Goal: Use online tool/utility: Utilize a website feature to perform a specific function

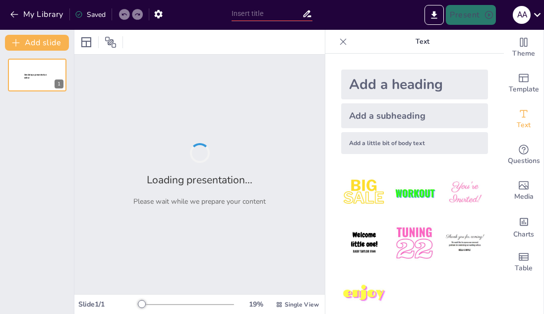
type input "Análisis de Viabilidad Financiera del Proyecto 'Milandelis': Elaboración y Come…"
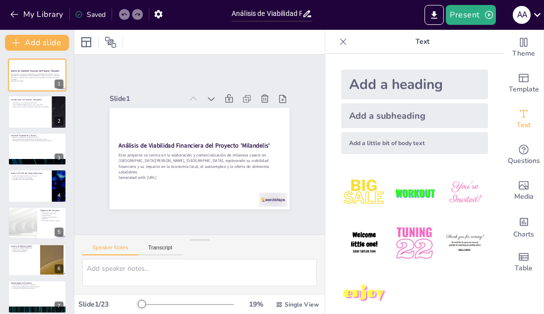
checkbox input "true"
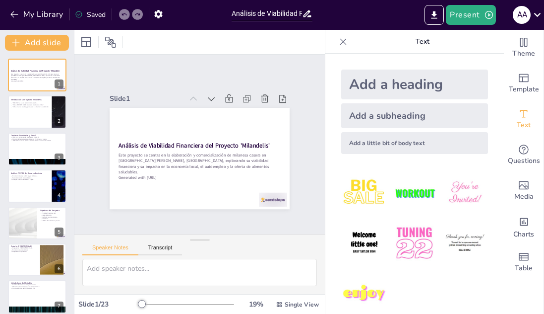
checkbox input "true"
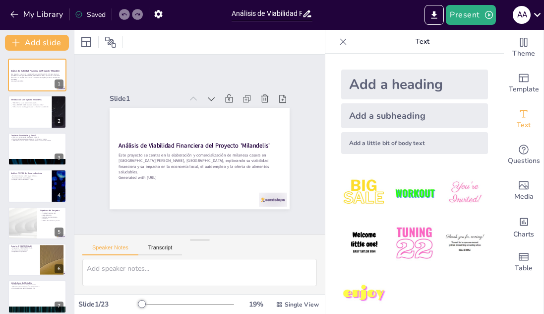
checkbox input "true"
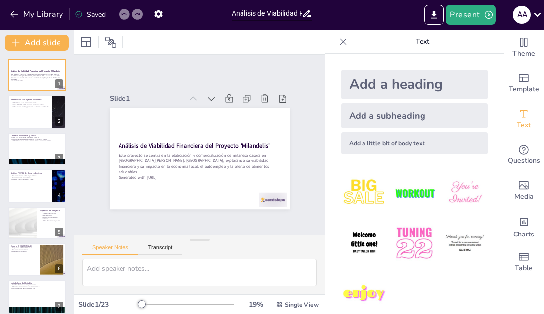
checkbox input "true"
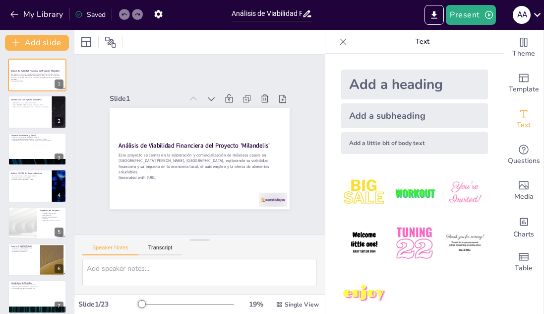
checkbox input "true"
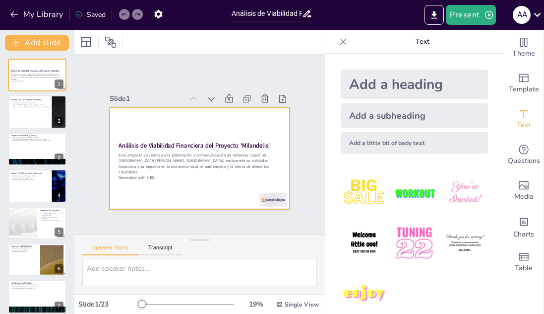
checkbox input "true"
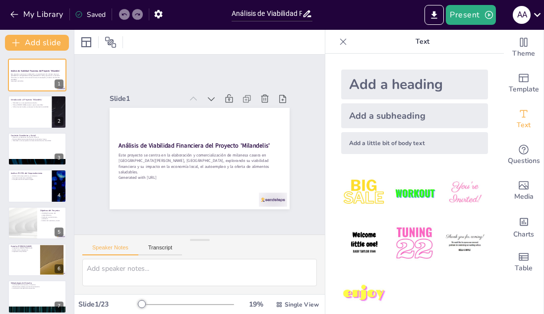
checkbox input "true"
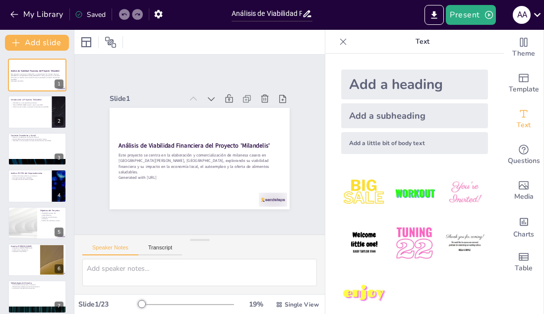
checkbox input "true"
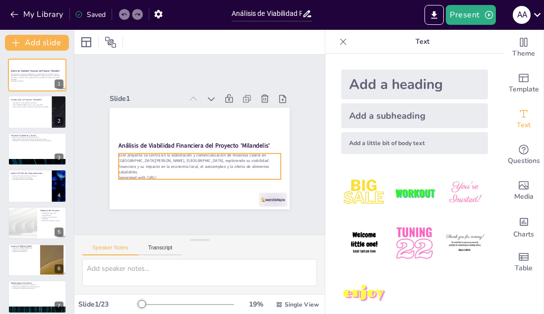
checkbox input "true"
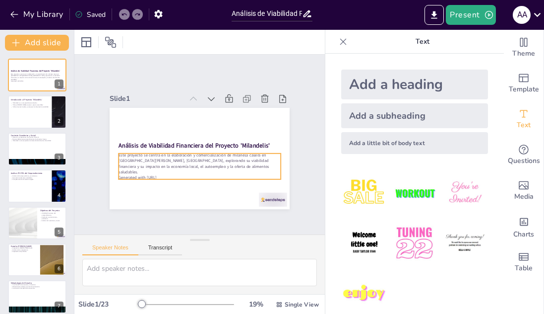
checkbox input "true"
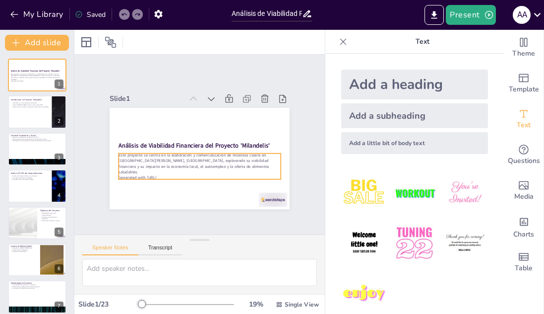
checkbox input "true"
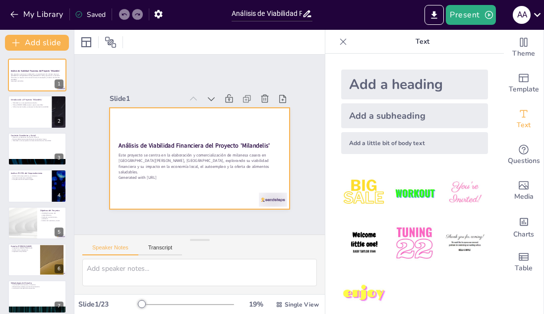
checkbox input "true"
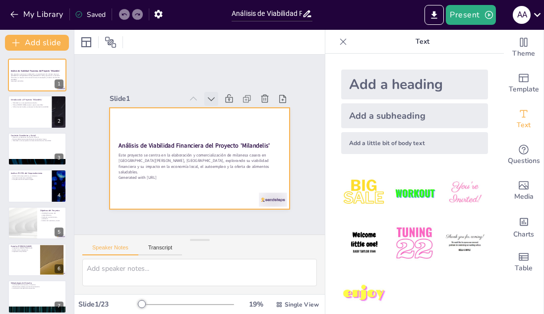
checkbox input "true"
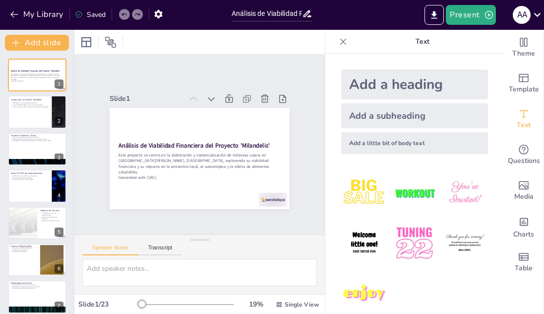
checkbox input "true"
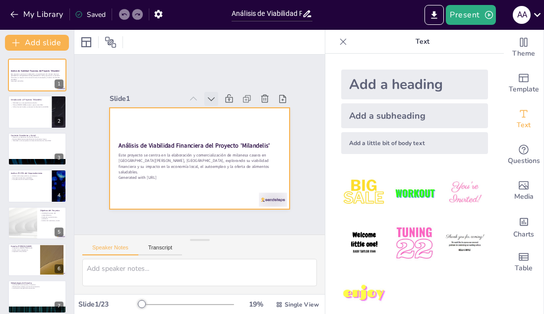
checkbox input "true"
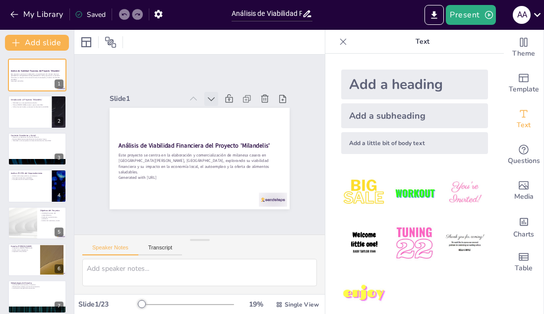
click at [159, 136] on icon at bounding box center [153, 142] width 12 height 12
checkbox input "true"
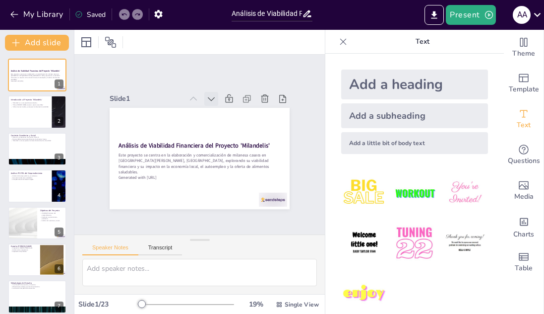
checkbox input "true"
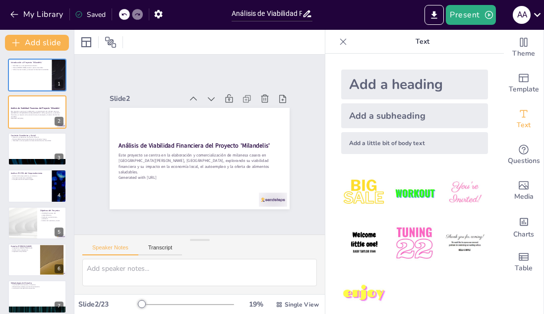
click at [159, 136] on icon at bounding box center [153, 142] width 12 height 12
checkbox input "true"
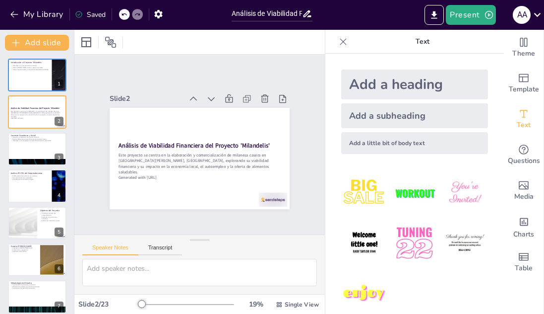
checkbox input "true"
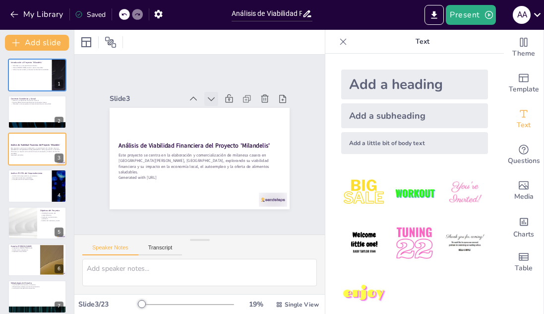
click at [156, 130] on icon at bounding box center [154, 133] width 4 height 7
checkbox input "true"
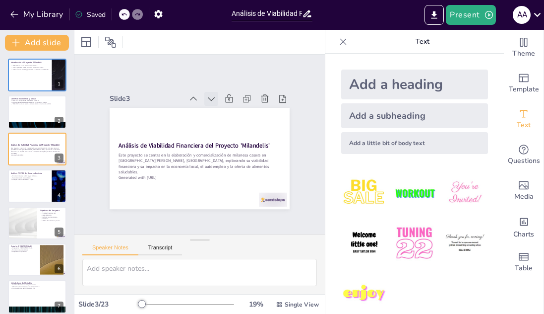
checkbox input "true"
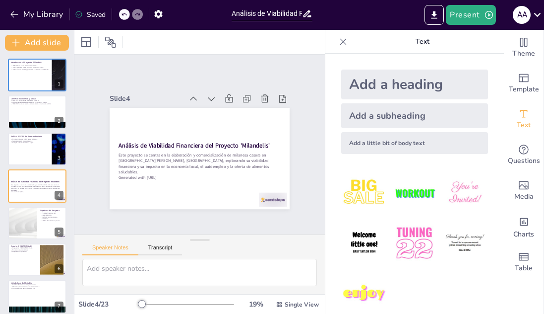
click at [187, 186] on icon at bounding box center [183, 188] width 7 height 4
checkbox input "true"
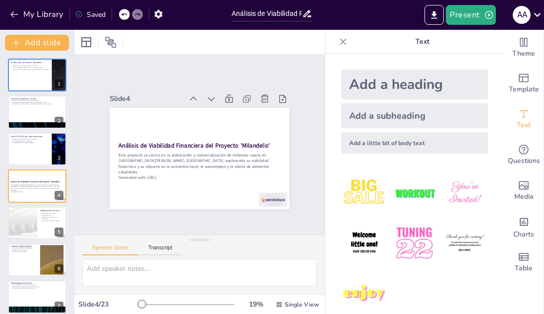
checkbox input "true"
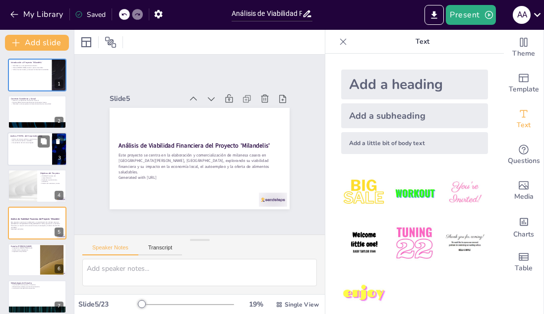
checkbox input "true"
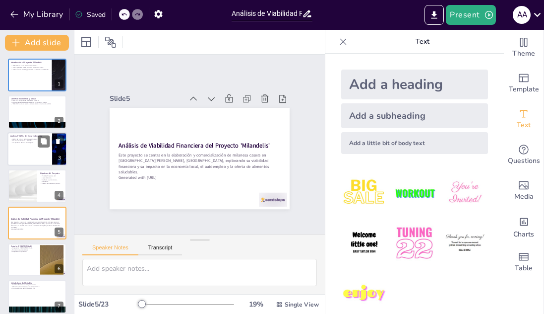
checkbox input "true"
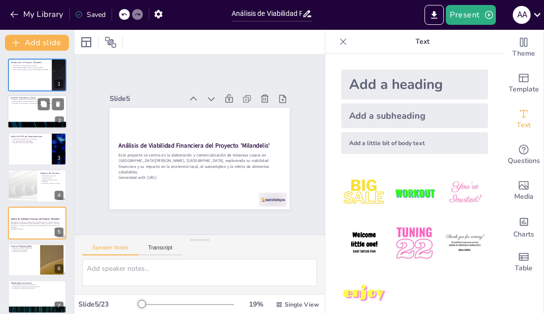
checkbox input "true"
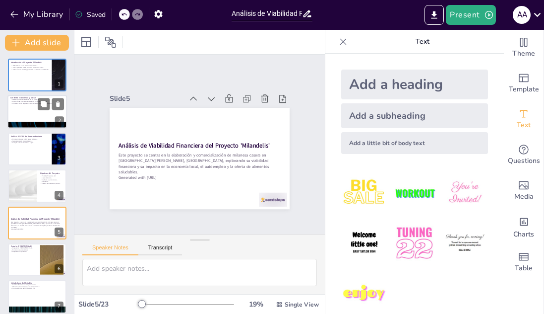
checkbox input "true"
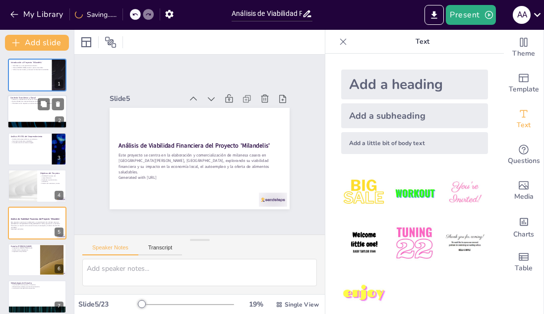
click at [25, 103] on p "'Milandelis' como respuesta a la demanda de alimentos de calidad." at bounding box center [37, 104] width 54 height 2
type textarea "Este punto es crucial para entender el entorno en el que se desarrollará el emp…"
checkbox input "true"
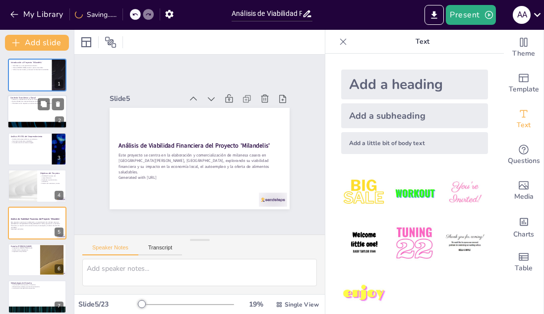
checkbox input "true"
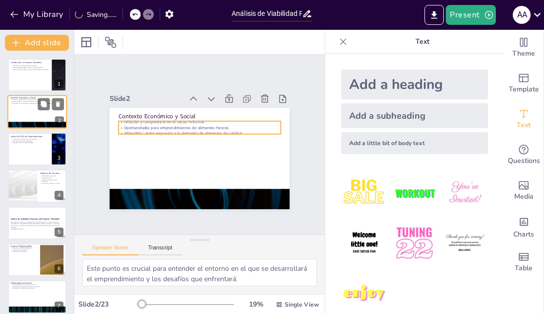
checkbox input "true"
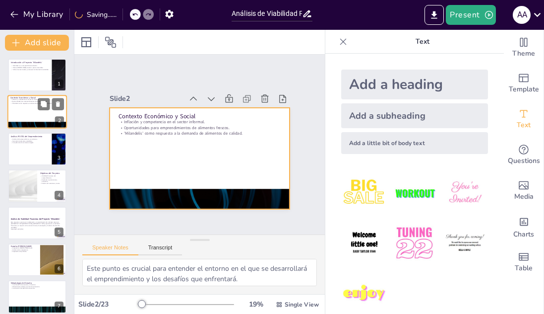
checkbox input "true"
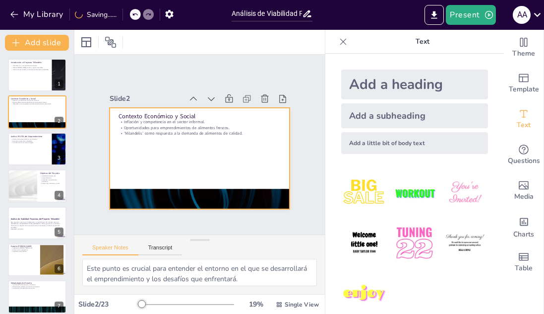
checkbox input "true"
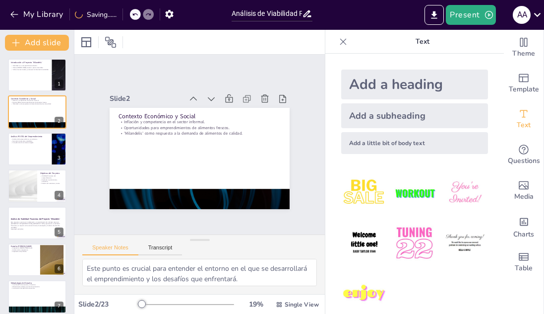
checkbox input "true"
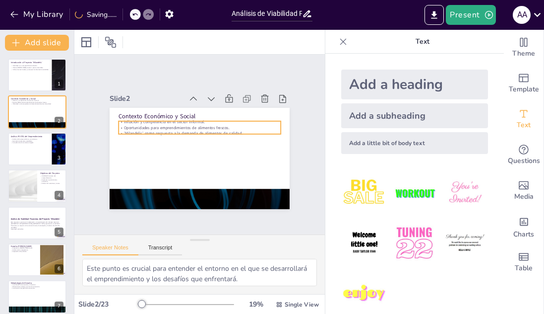
checkbox input "true"
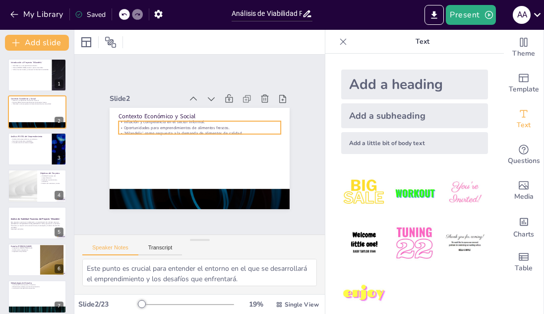
checkbox input "true"
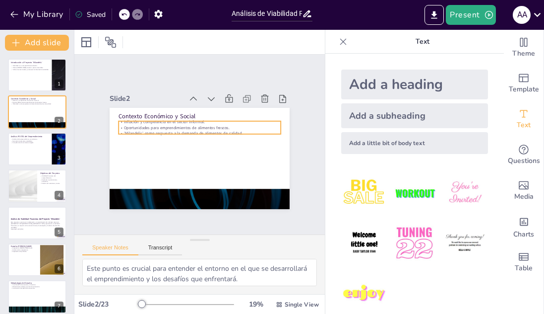
checkbox input "true"
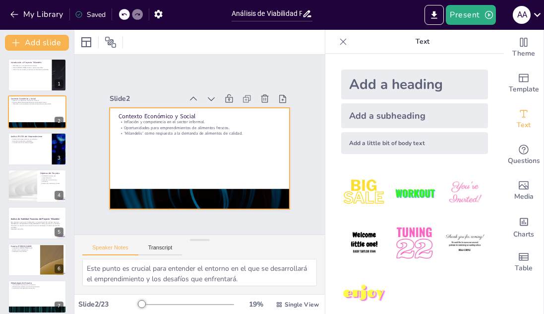
checkbox input "true"
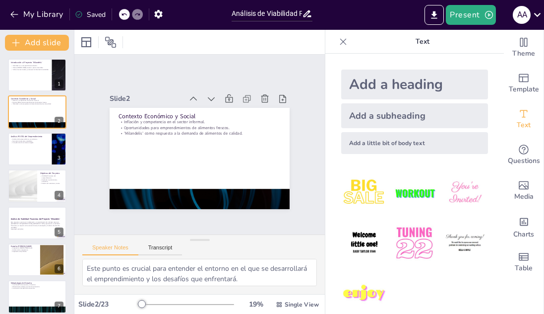
checkbox input "true"
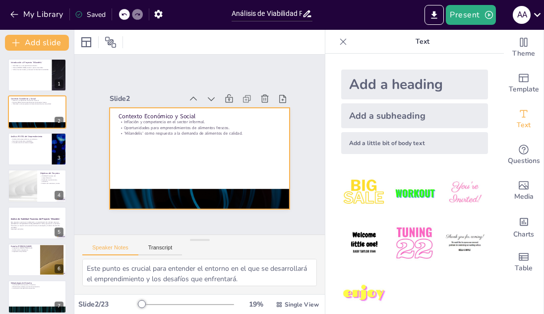
checkbox input "true"
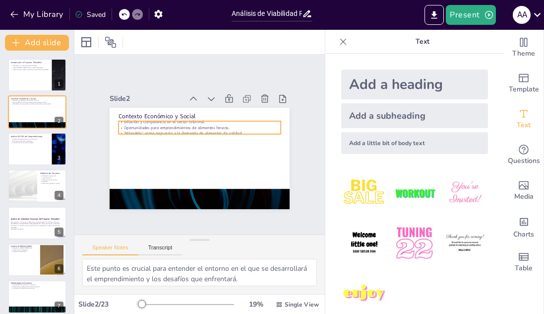
checkbox input "true"
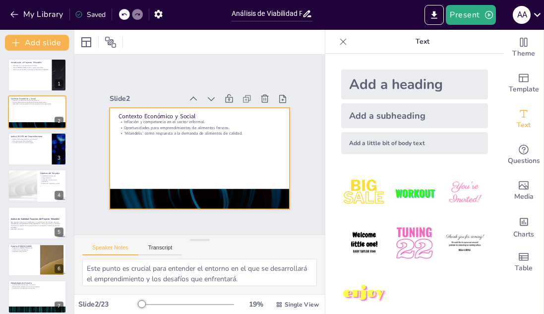
checkbox input "true"
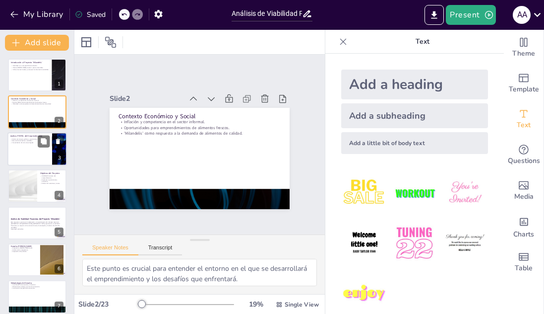
checkbox input "true"
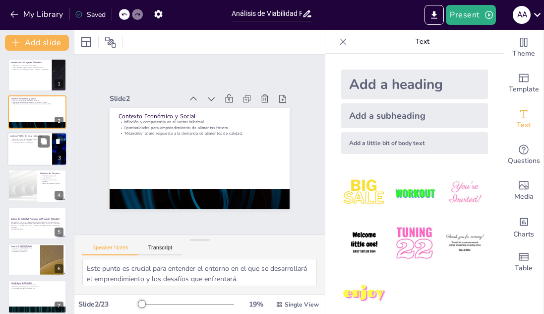
click at [50, 154] on div at bounding box center [37, 149] width 60 height 34
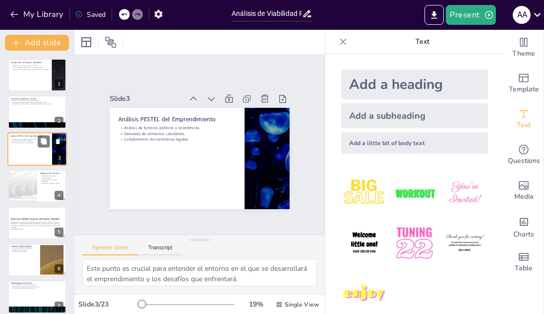
type textarea "Este análisis es esencial para comprender el entorno en el que opera el emprend…"
checkbox input "true"
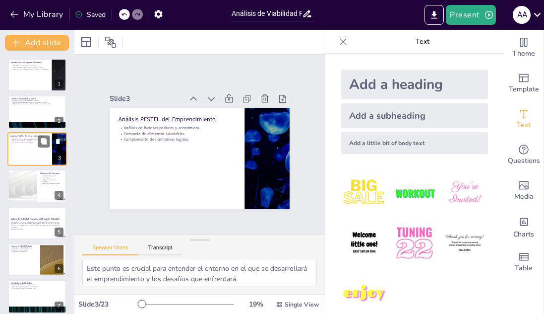
checkbox input "true"
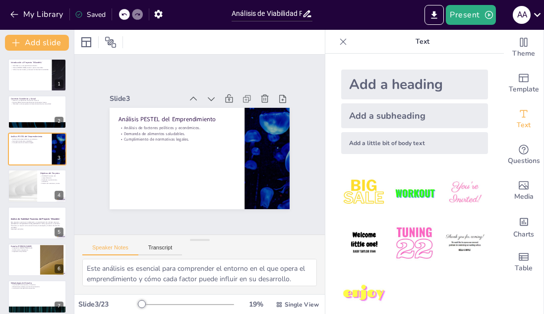
checkbox input "true"
click at [37, 182] on div at bounding box center [23, 186] width 60 height 34
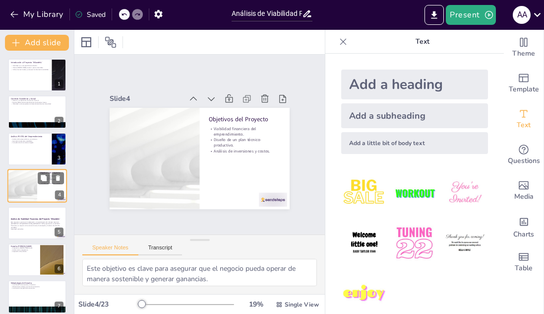
scroll to position [3, 0]
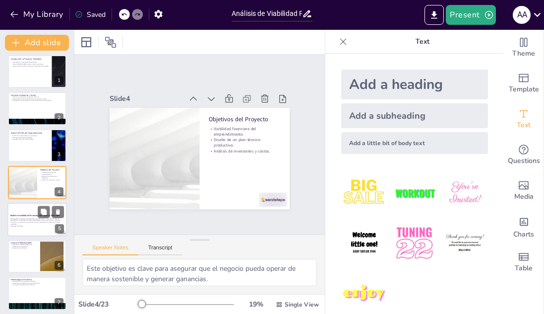
click at [38, 219] on p "Este proyecto se centra en la elaboración y comercialización de milanesa casera…" at bounding box center [37, 220] width 54 height 7
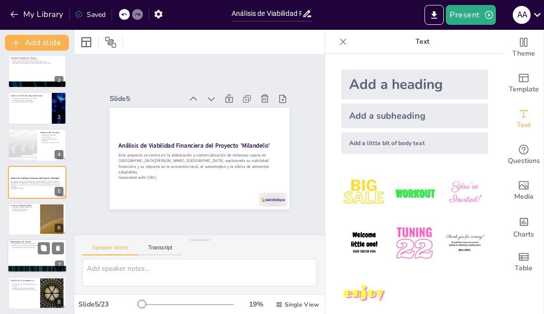
scroll to position [90, 0]
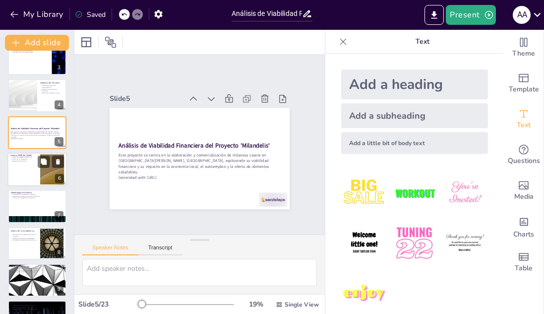
click at [31, 170] on div at bounding box center [37, 169] width 60 height 34
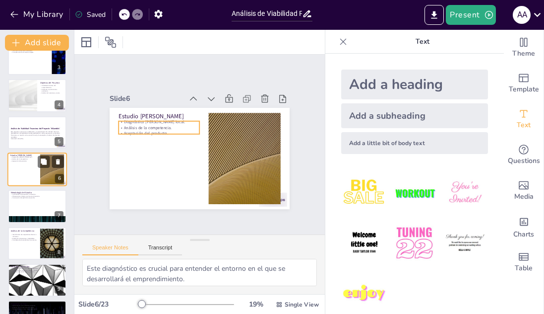
scroll to position [77, 0]
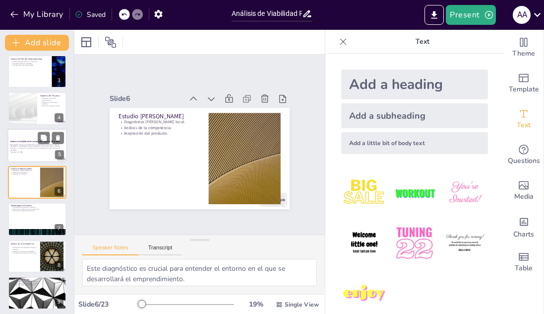
click at [24, 144] on p "Este proyecto se centra en la elaboración y comercialización de milanesa casera…" at bounding box center [37, 146] width 54 height 7
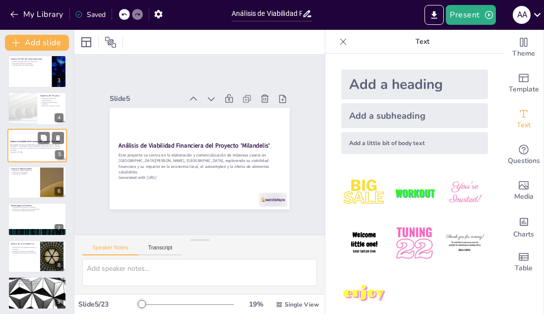
scroll to position [41, 0]
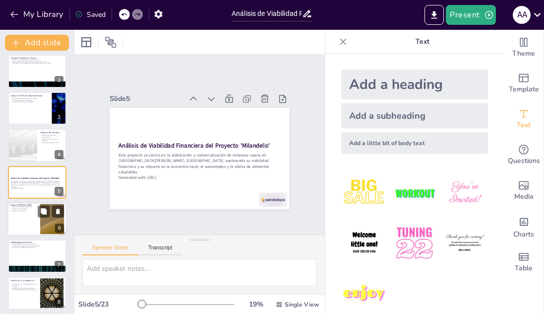
click at [34, 217] on div at bounding box center [37, 219] width 60 height 34
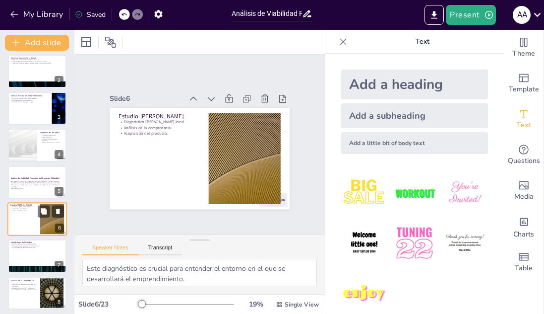
scroll to position [77, 0]
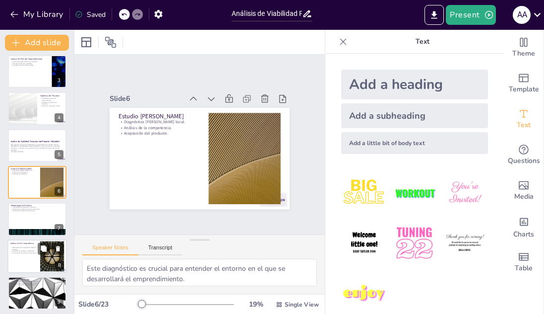
click at [34, 262] on div at bounding box center [37, 256] width 60 height 34
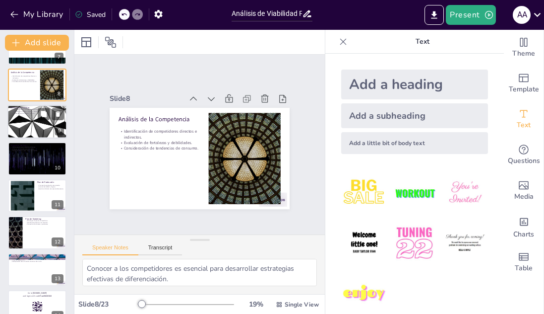
scroll to position [251, 0]
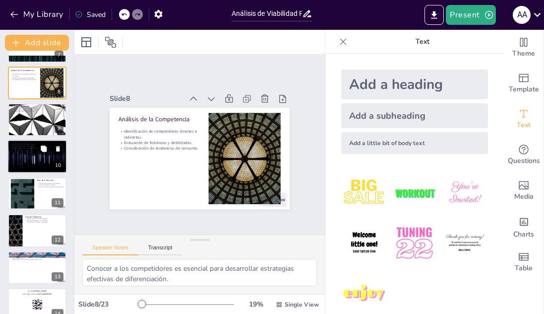
click at [35, 159] on div at bounding box center [37, 157] width 60 height 34
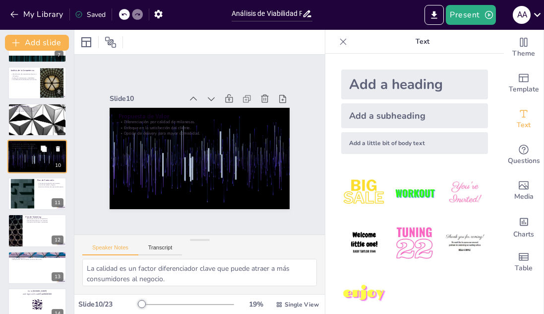
scroll to position [225, 0]
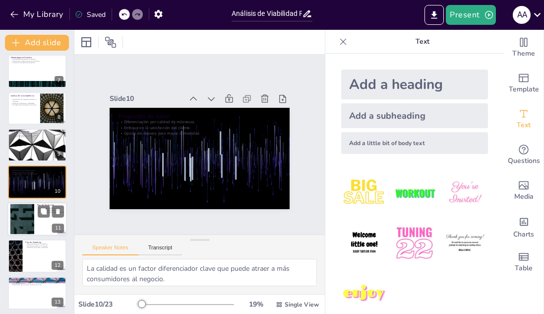
click at [21, 224] on div at bounding box center [23, 218] width 54 height 30
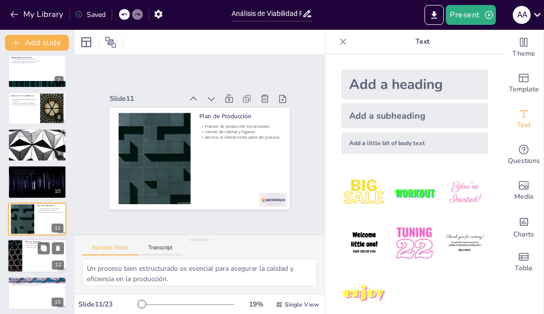
scroll to position [262, 0]
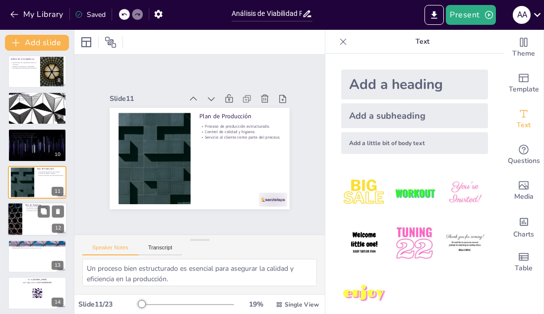
click at [20, 234] on div at bounding box center [15, 219] width 60 height 34
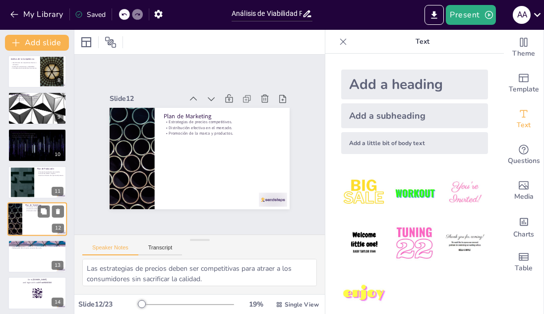
scroll to position [299, 0]
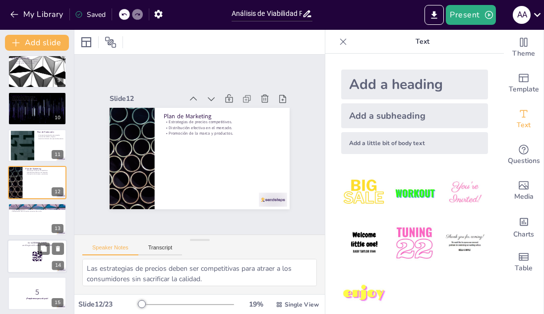
click at [33, 258] on rect at bounding box center [33, 258] width 0 height 0
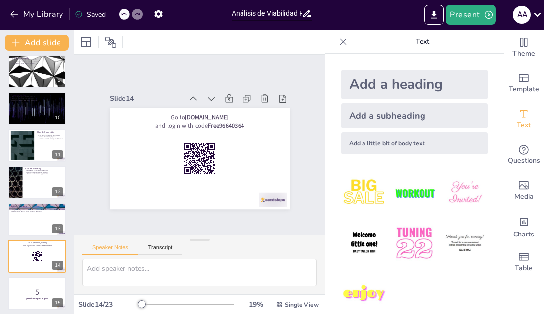
scroll to position [373, 0]
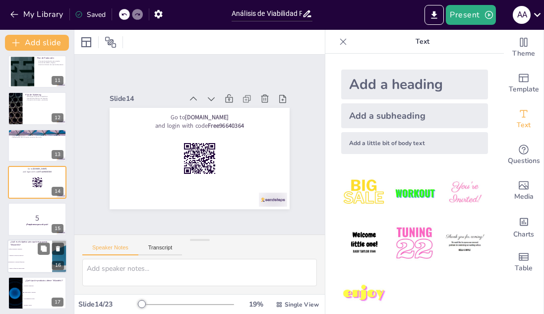
click at [23, 260] on li "Determinar la viabilidad financiera." at bounding box center [29, 262] width 45 height 6
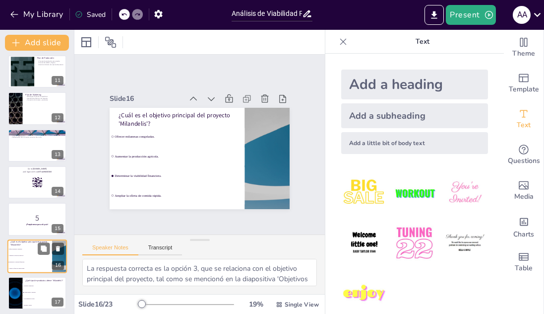
scroll to position [447, 0]
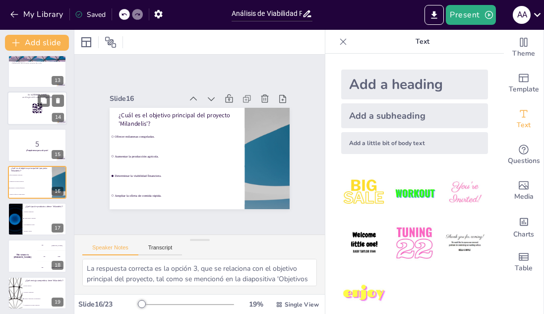
click at [24, 96] on p "and login with code Free96640364" at bounding box center [37, 97] width 54 height 3
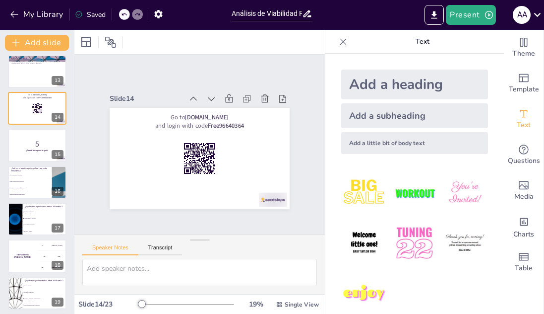
scroll to position [373, 0]
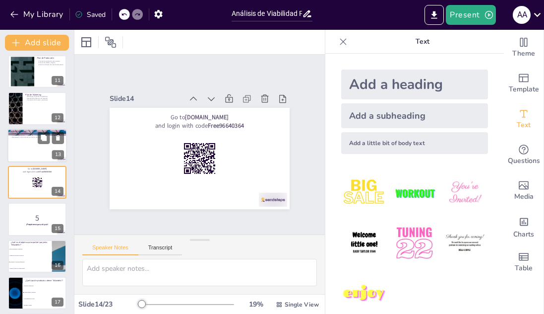
click at [28, 154] on div at bounding box center [37, 146] width 60 height 34
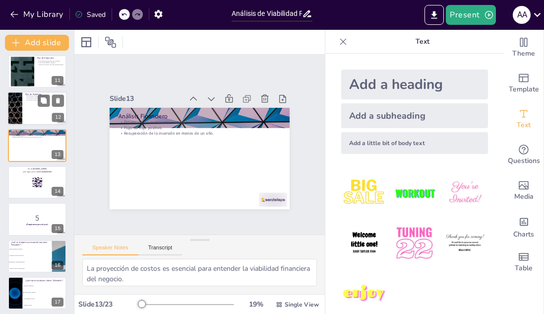
scroll to position [336, 0]
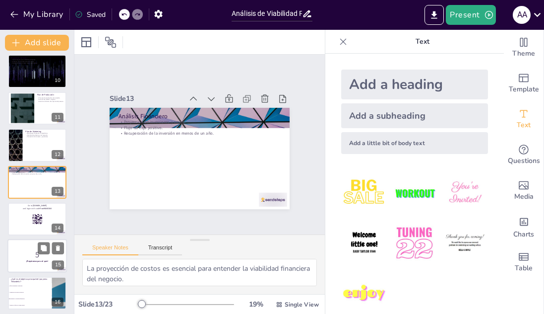
click at [31, 249] on p "5" at bounding box center [37, 254] width 54 height 11
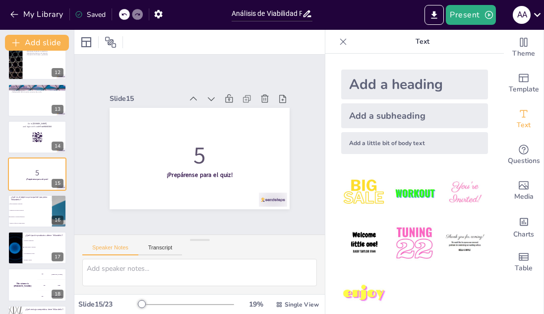
scroll to position [598, 0]
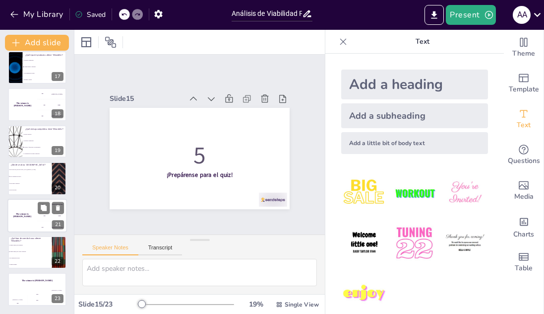
click at [24, 217] on div "The winner is [PERSON_NAME]" at bounding box center [22, 215] width 30 height 34
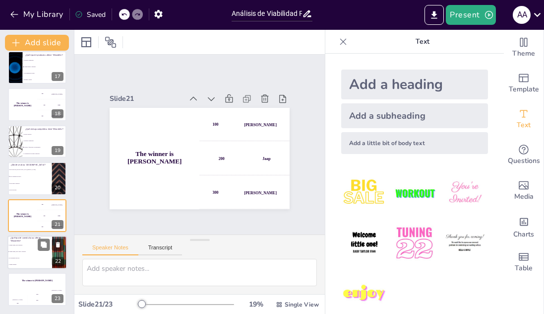
click at [24, 257] on li "Solo milanesas de pollo." at bounding box center [29, 258] width 45 height 6
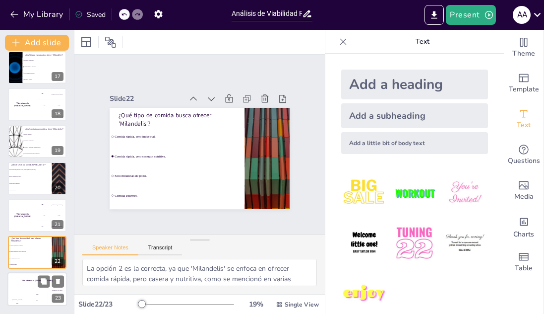
click at [31, 281] on h4 "The winner is [PERSON_NAME]" at bounding box center [37, 280] width 60 height 2
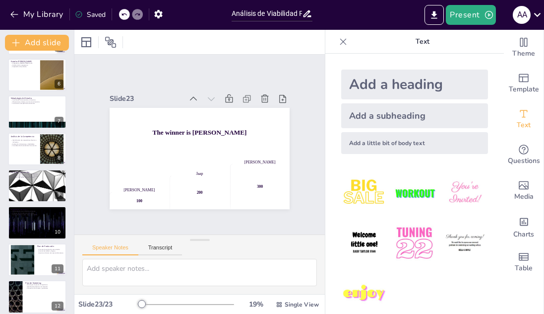
scroll to position [0, 0]
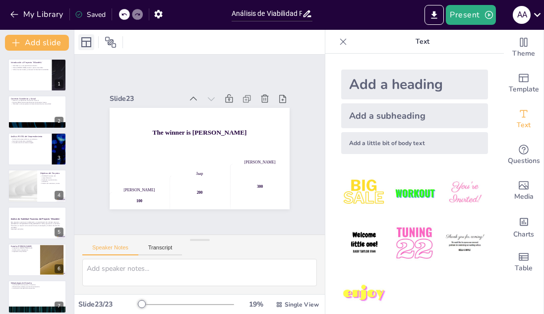
click at [84, 45] on icon at bounding box center [86, 42] width 12 height 12
click at [86, 40] on icon at bounding box center [86, 42] width 12 height 12
click at [107, 39] on icon at bounding box center [111, 42] width 12 height 12
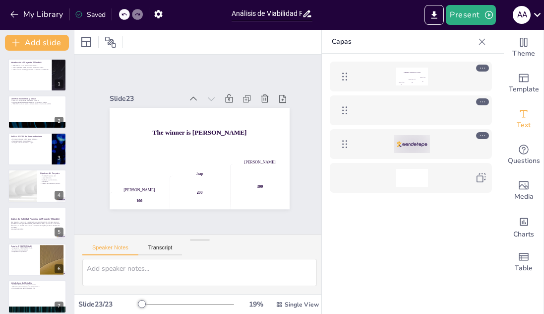
click at [485, 136] on icon at bounding box center [482, 135] width 7 height 7
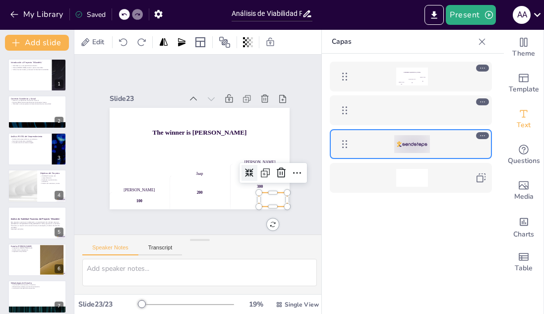
click at [367, 216] on div "El ganador es [PERSON_NAME] 🏆 [PERSON_NAME] 100 Japón 200 [PERSON_NAME] 300" at bounding box center [411, 199] width 178 height 290
